Goal: Information Seeking & Learning: Learn about a topic

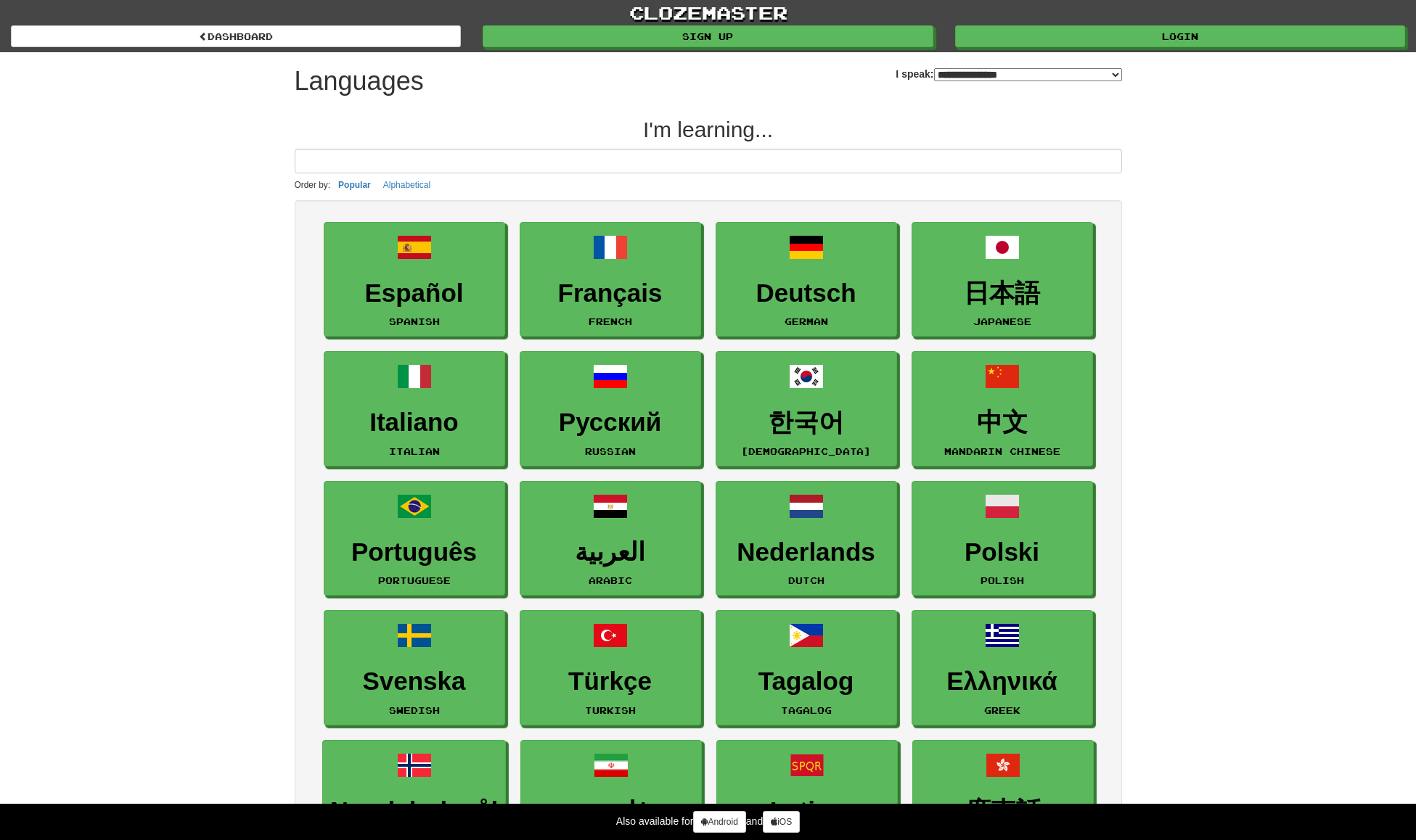
select select "*******"
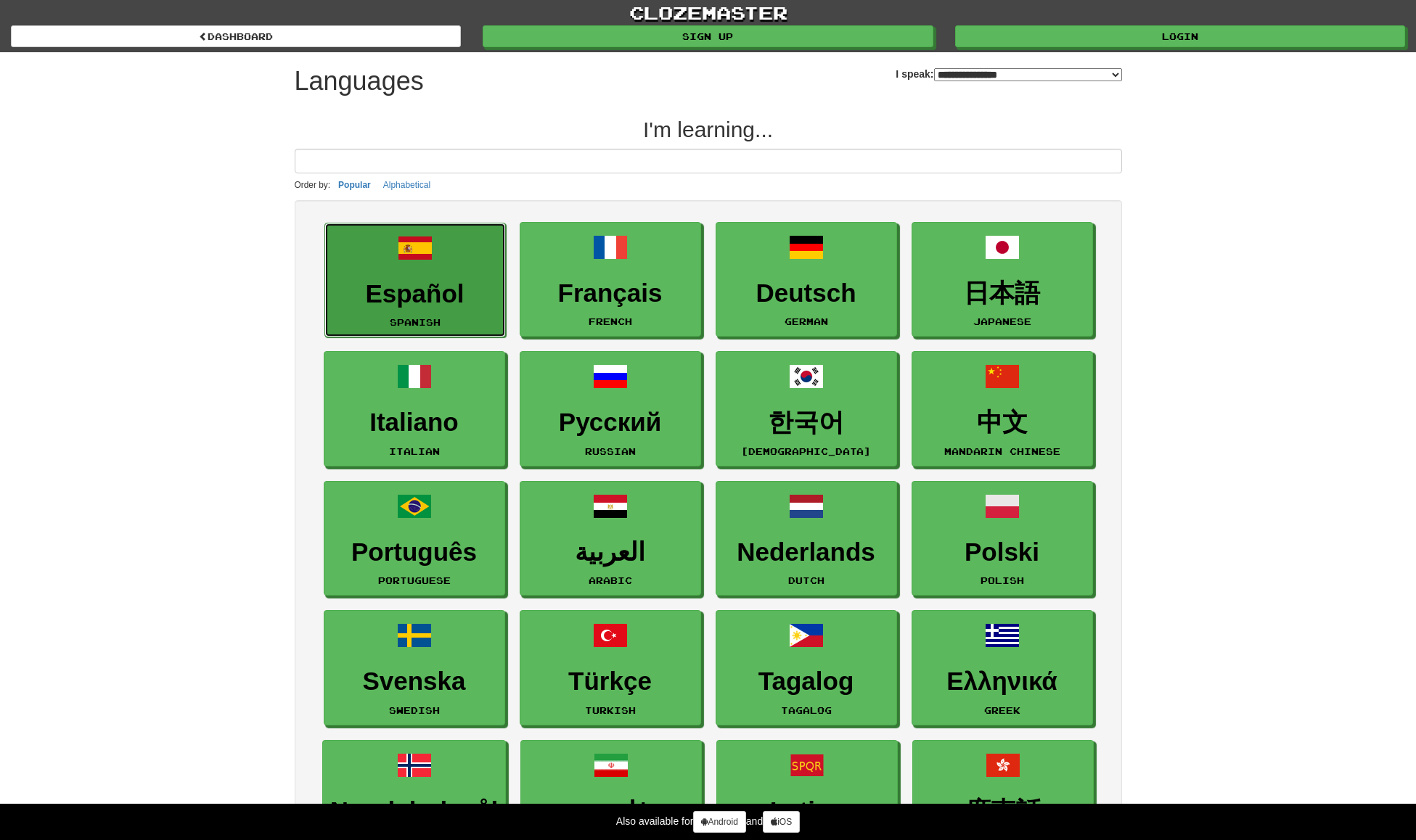
click at [400, 273] on link "Español Spanish" at bounding box center [415, 280] width 181 height 115
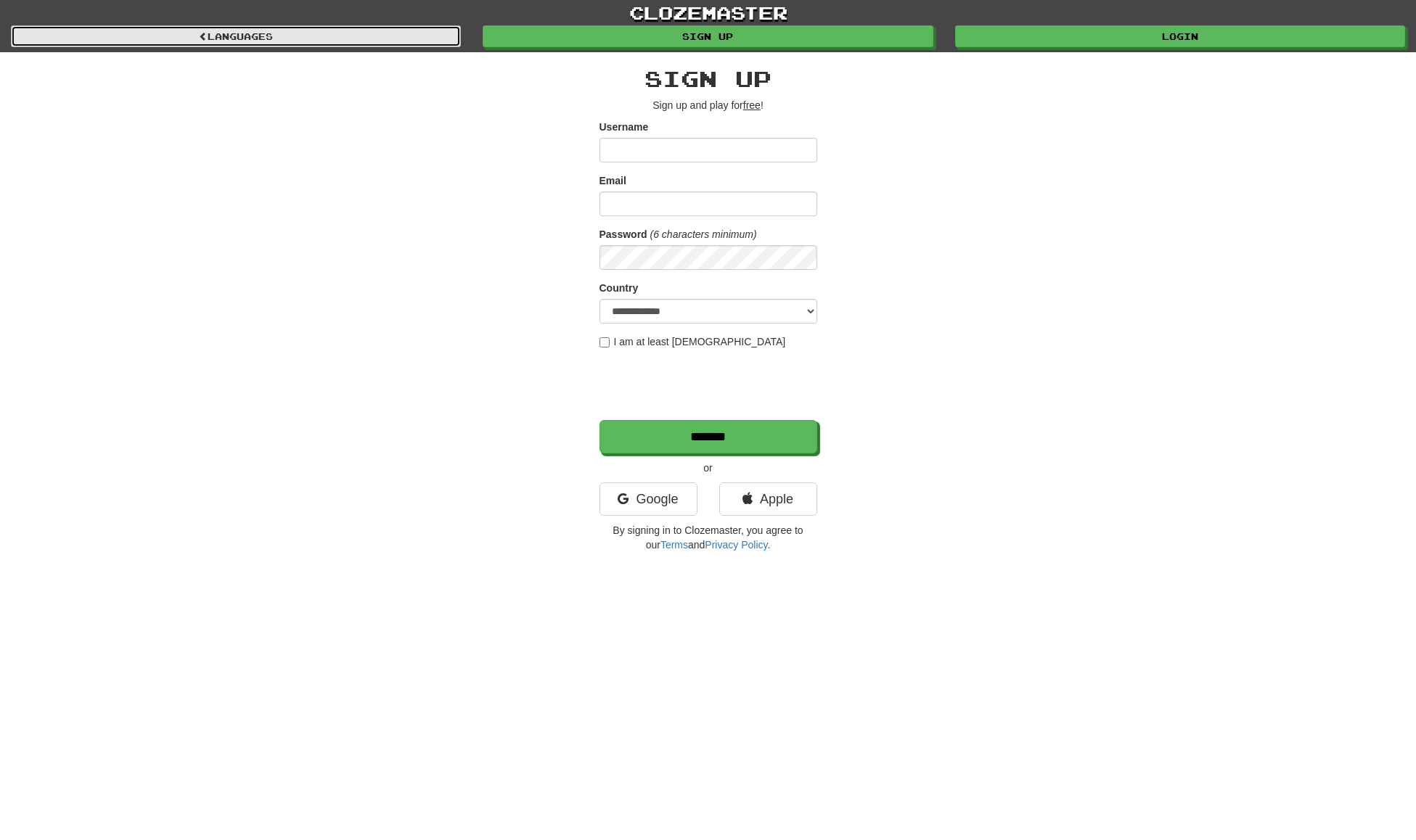
click at [298, 43] on link "Languages" at bounding box center [235, 36] width 449 height 21
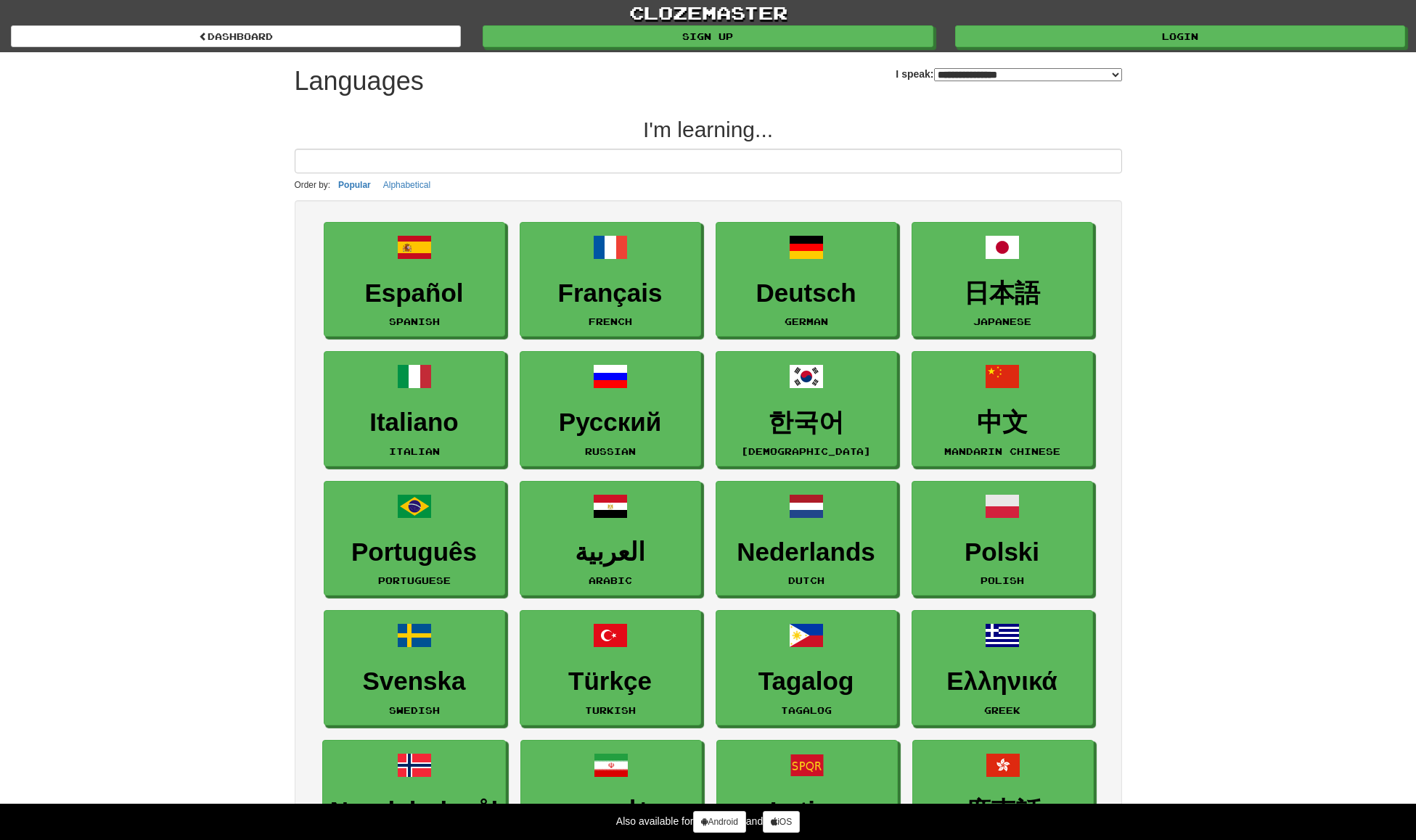
select select "*******"
